Goal: Check status

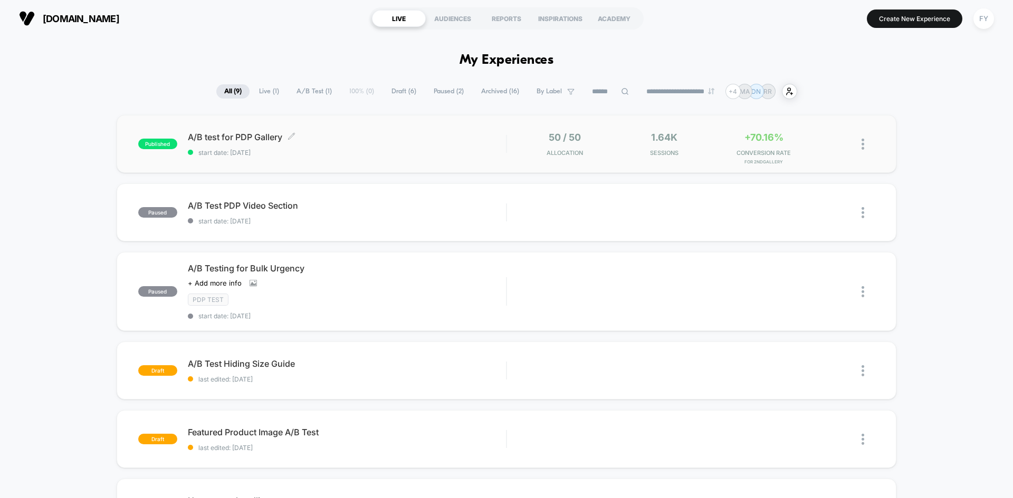
click at [424, 156] on span "start date: [DATE]" at bounding box center [347, 153] width 318 height 8
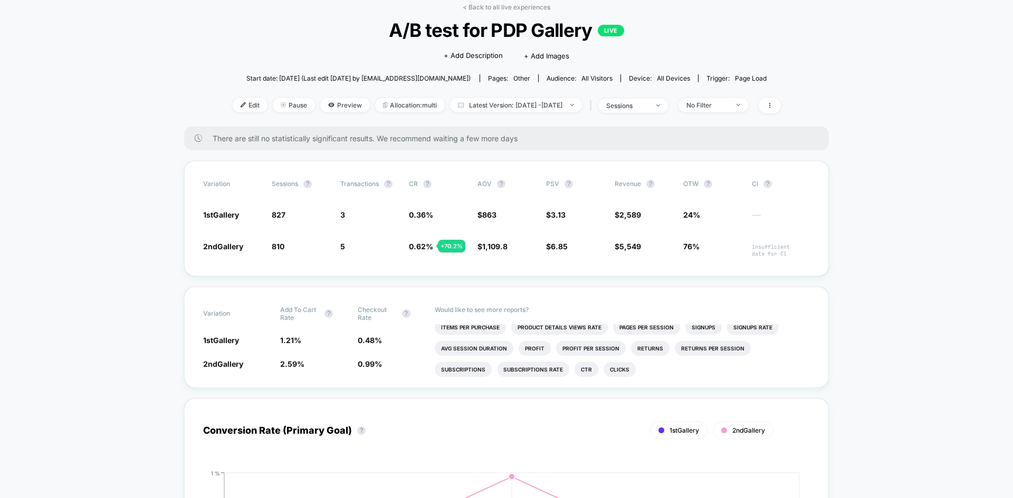
scroll to position [53, 0]
